Goal: Information Seeking & Learning: Check status

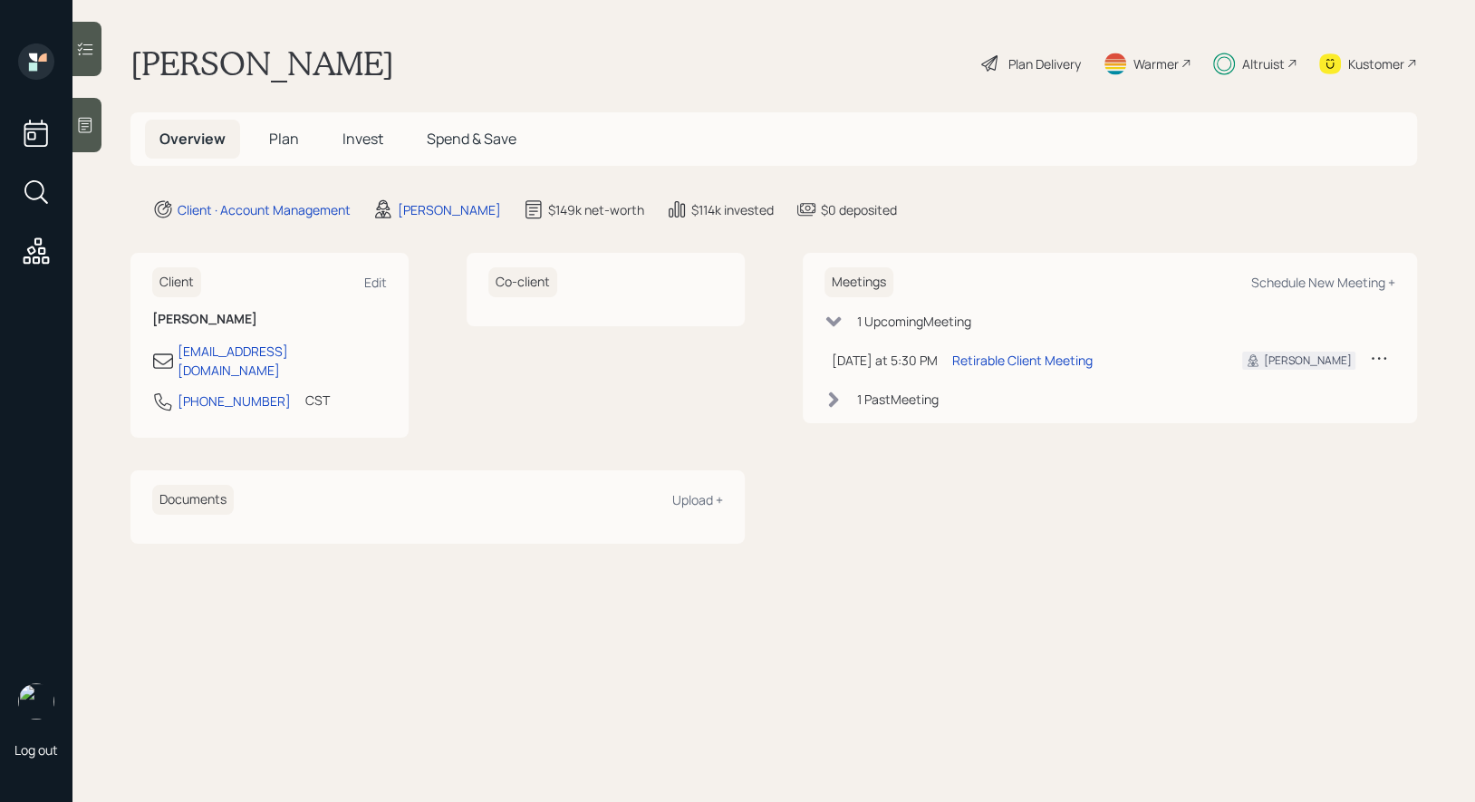
click at [361, 136] on span "Invest" at bounding box center [363, 139] width 41 height 20
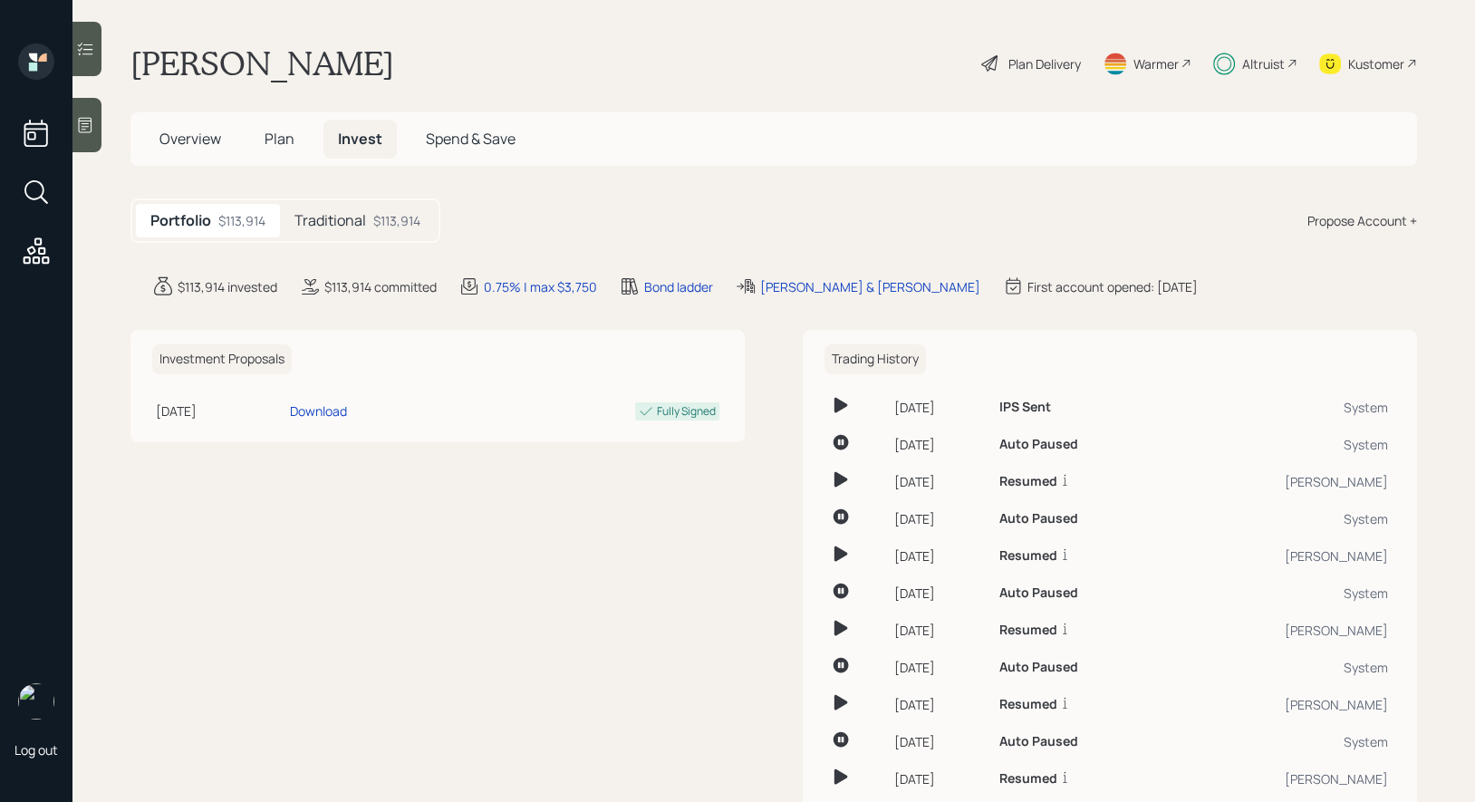
click at [370, 219] on div "Traditional $113,914" at bounding box center [357, 221] width 155 height 34
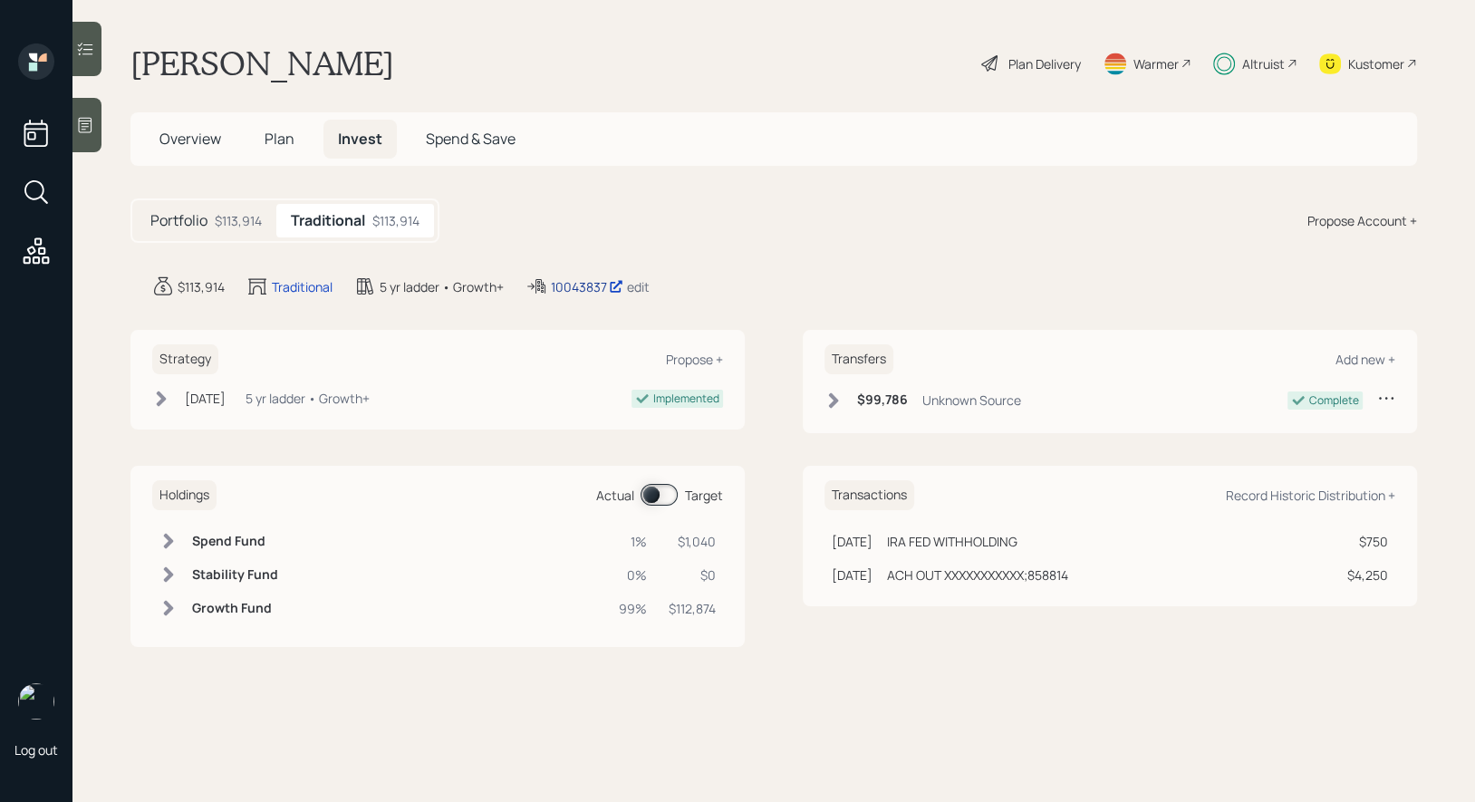
click at [577, 284] on div "10043837" at bounding box center [587, 286] width 73 height 19
click at [276, 143] on span "Plan" at bounding box center [280, 139] width 30 height 20
